Goal: Check status: Check status

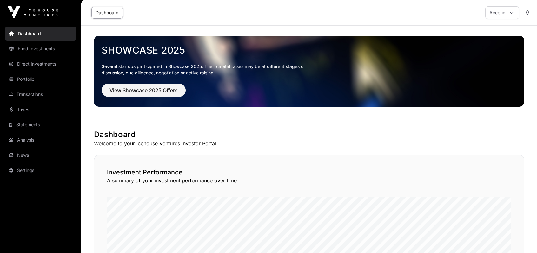
drag, startPoint x: 0, startPoint y: 0, endPoint x: 36, endPoint y: 95, distance: 101.1
click at [36, 95] on link "Transactions" at bounding box center [40, 95] width 71 height 14
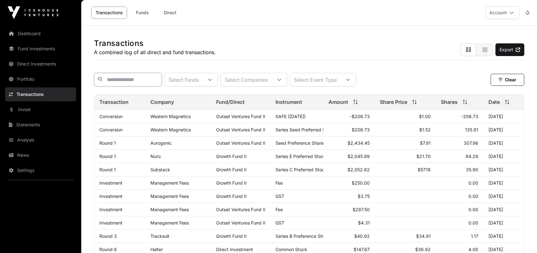
click at [143, 83] on input "text" at bounding box center [128, 80] width 68 height 14
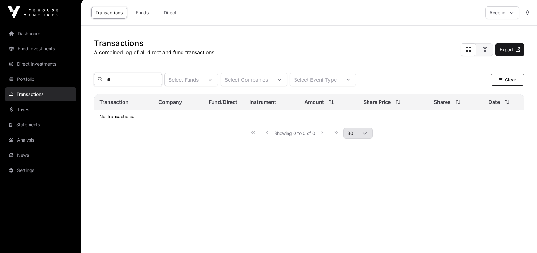
type input "*"
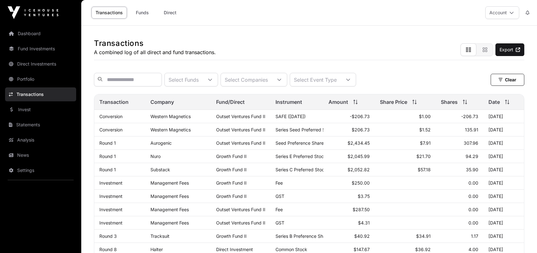
click at [39, 77] on link "Portfolio" at bounding box center [40, 79] width 71 height 14
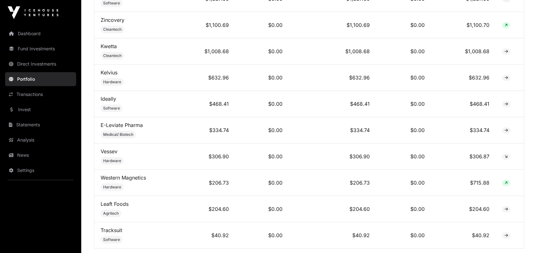
scroll to position [660, 0]
